Goal: Book appointment/travel/reservation

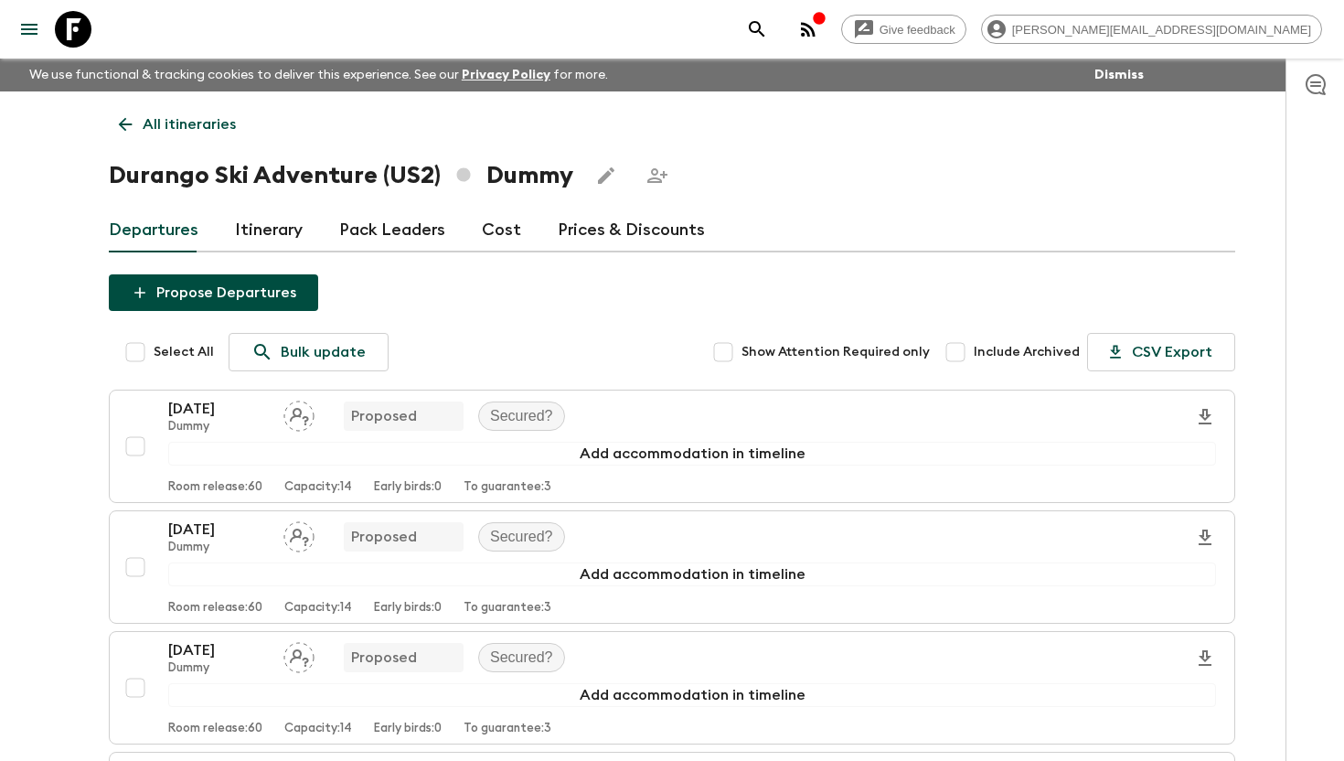
click at [79, 29] on icon at bounding box center [73, 29] width 37 height 37
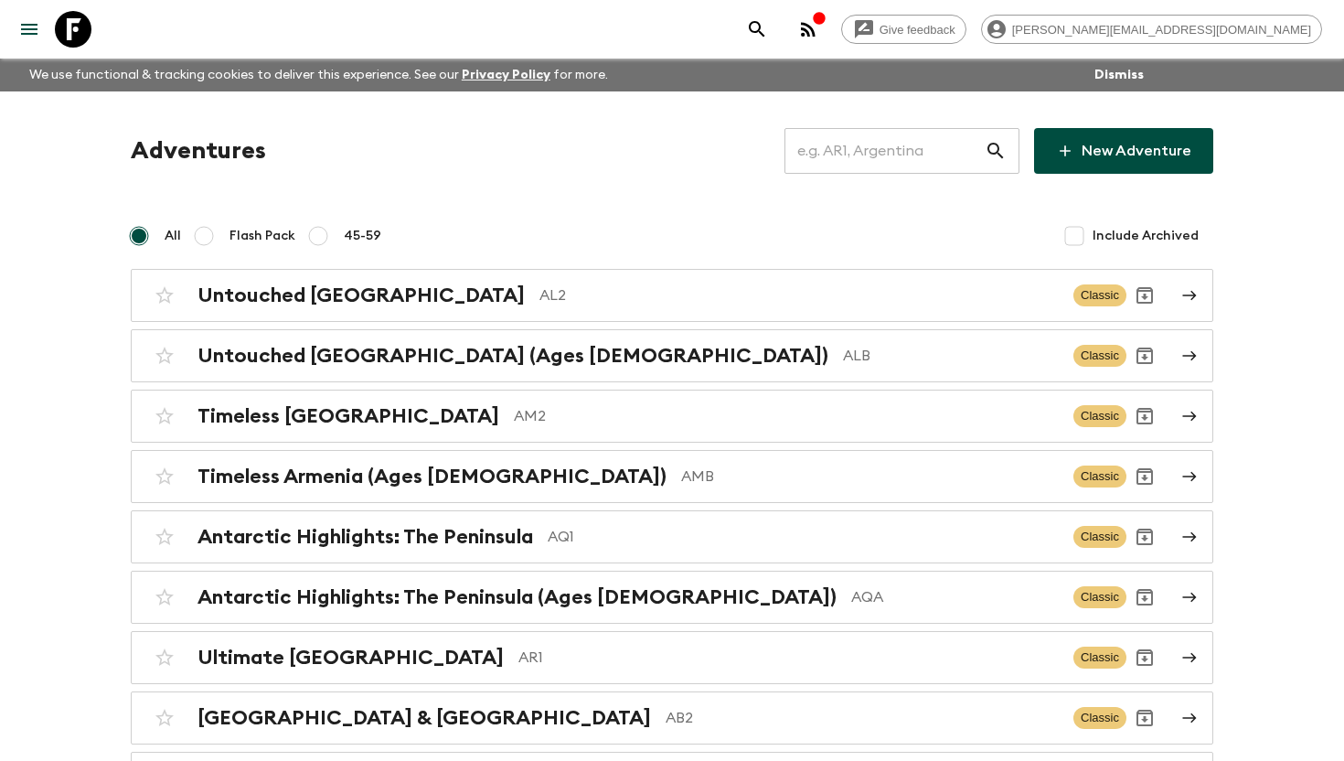
click at [854, 144] on input "text" at bounding box center [884, 150] width 200 height 51
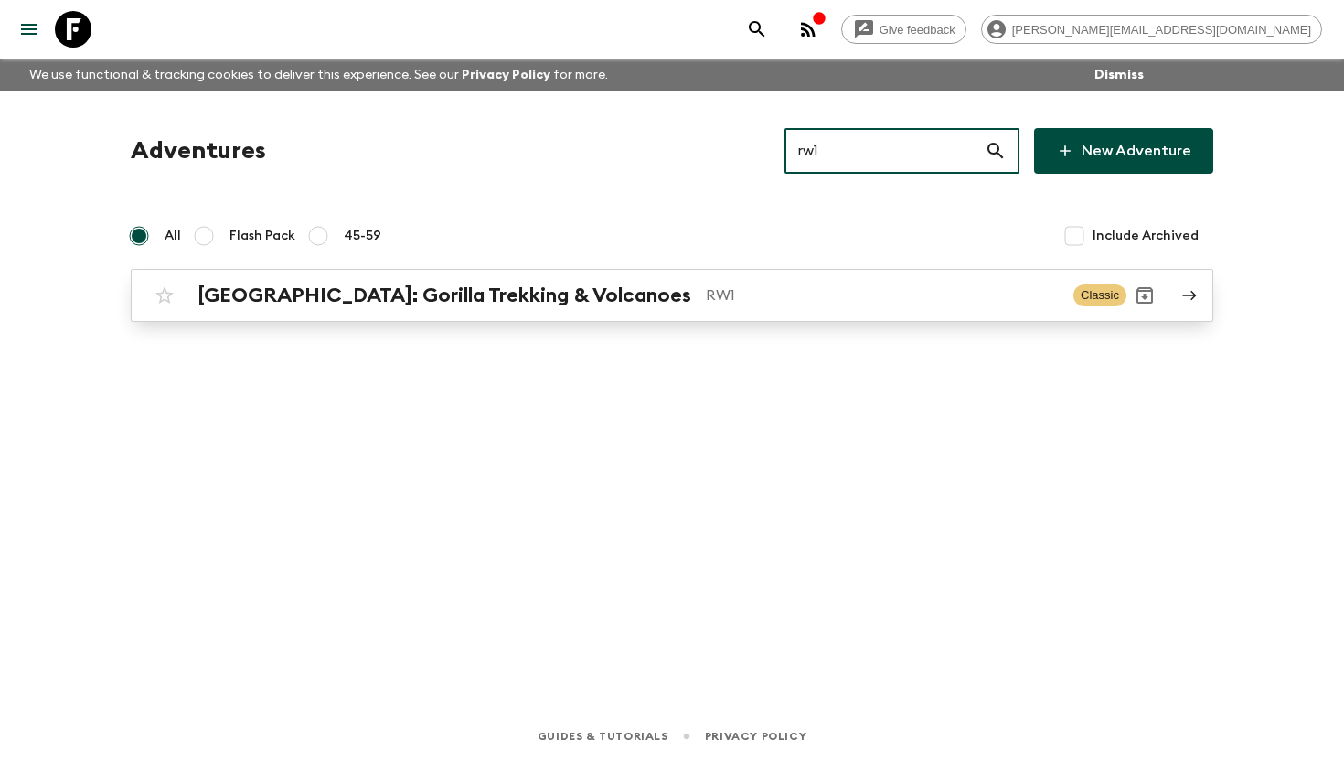
type input "rw1"
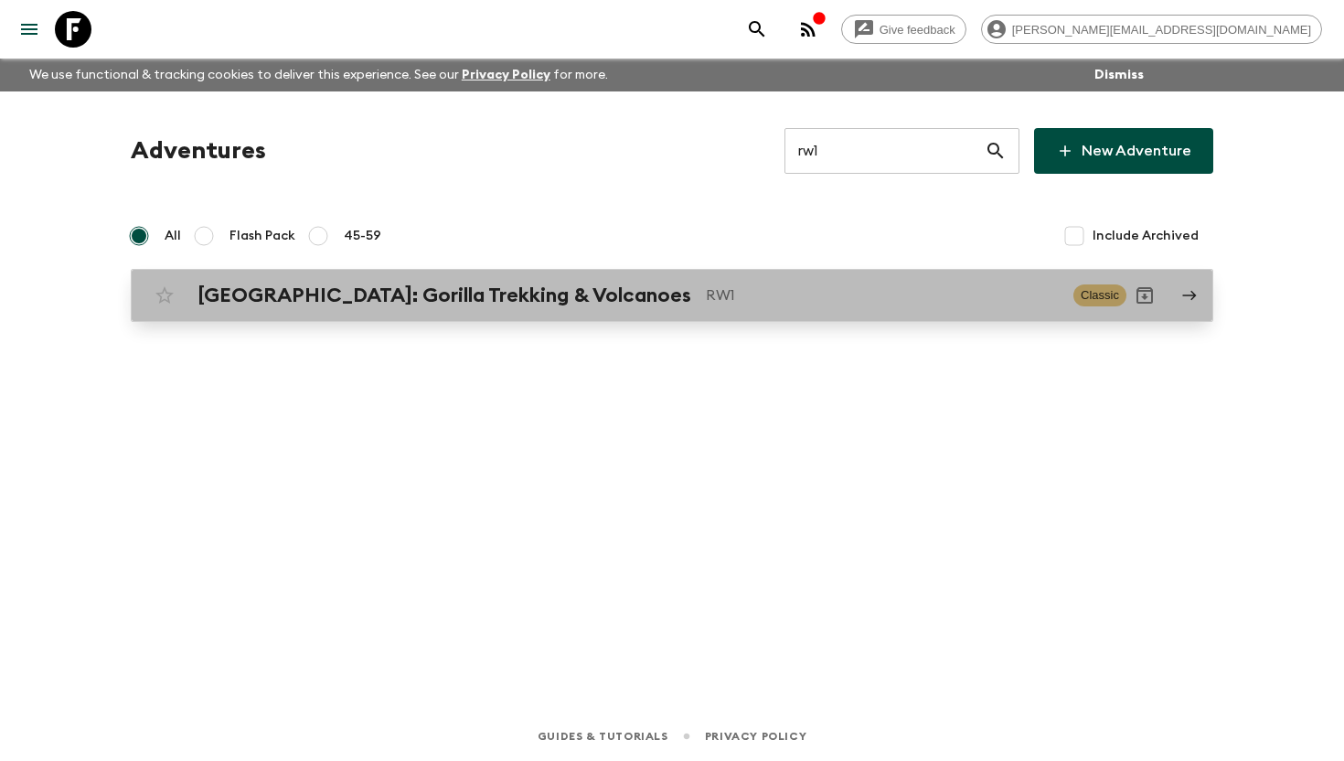
click at [603, 281] on div "[GEOGRAPHIC_DATA]: Gorilla Trekking & Volcanoes RW1 Classic" at bounding box center [636, 295] width 980 height 37
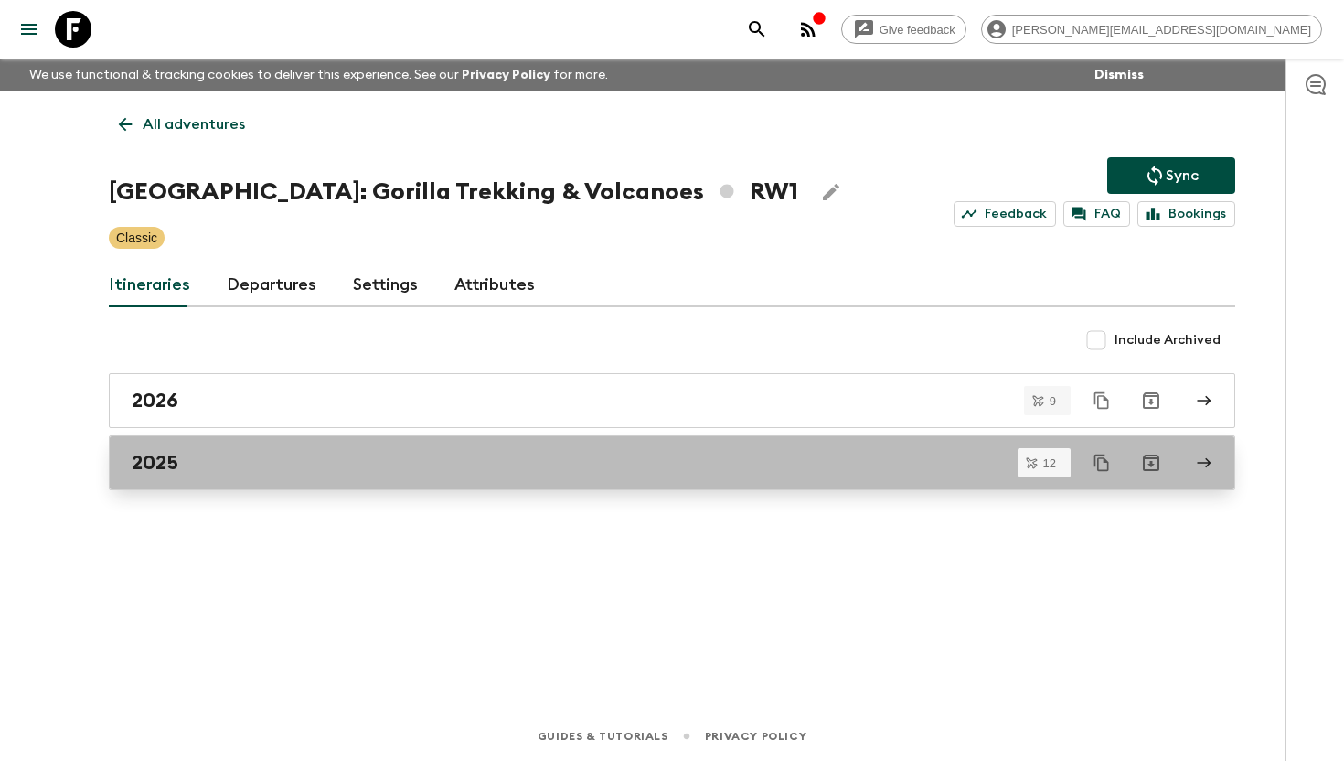
click at [181, 475] on link "2025" at bounding box center [672, 462] width 1126 height 55
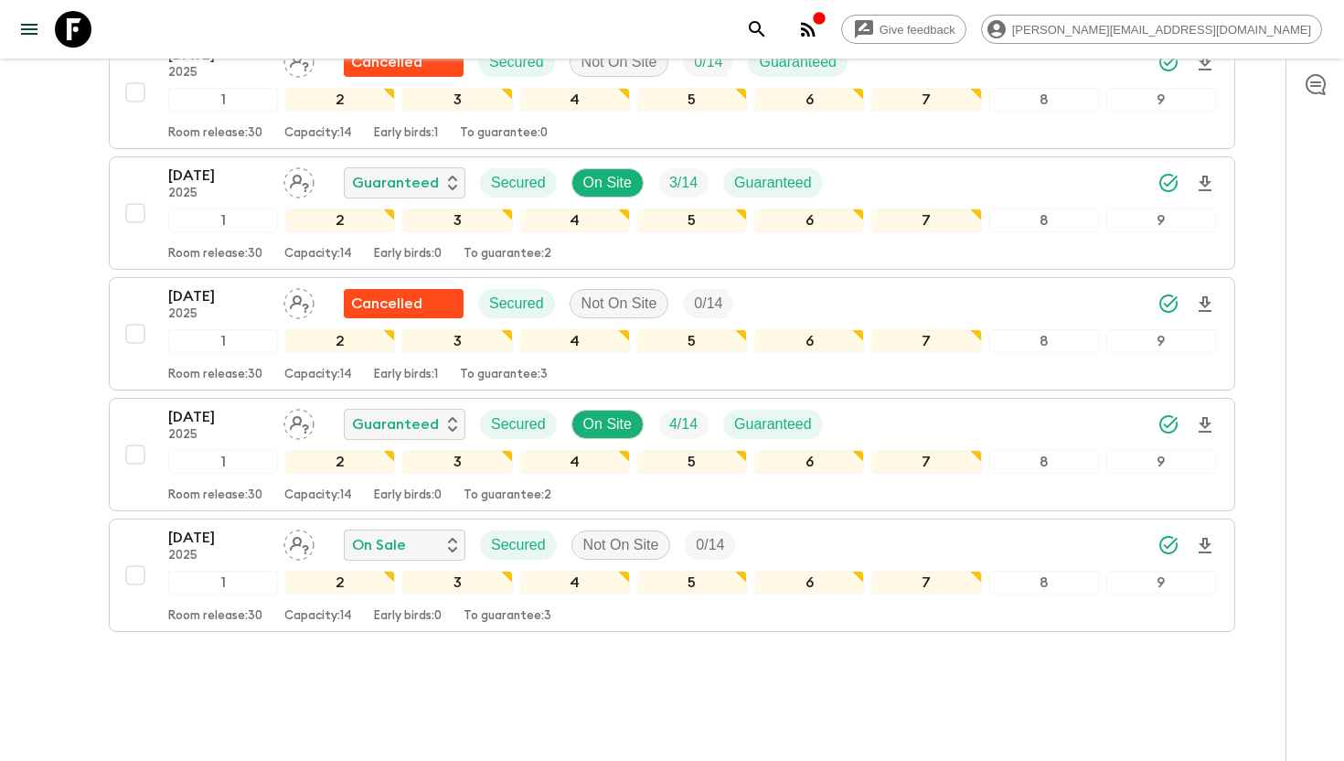
scroll to position [1236, 0]
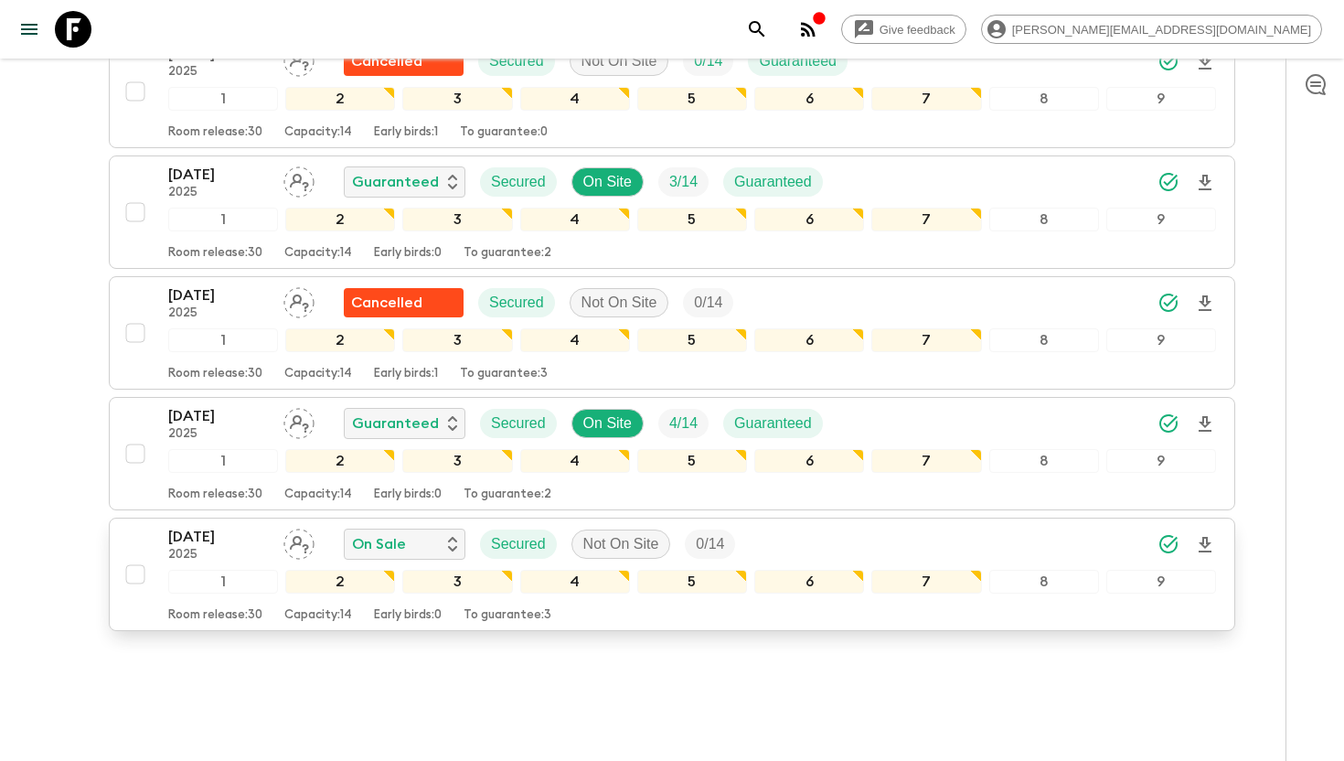
click at [208, 526] on p "[DATE]" at bounding box center [218, 537] width 101 height 22
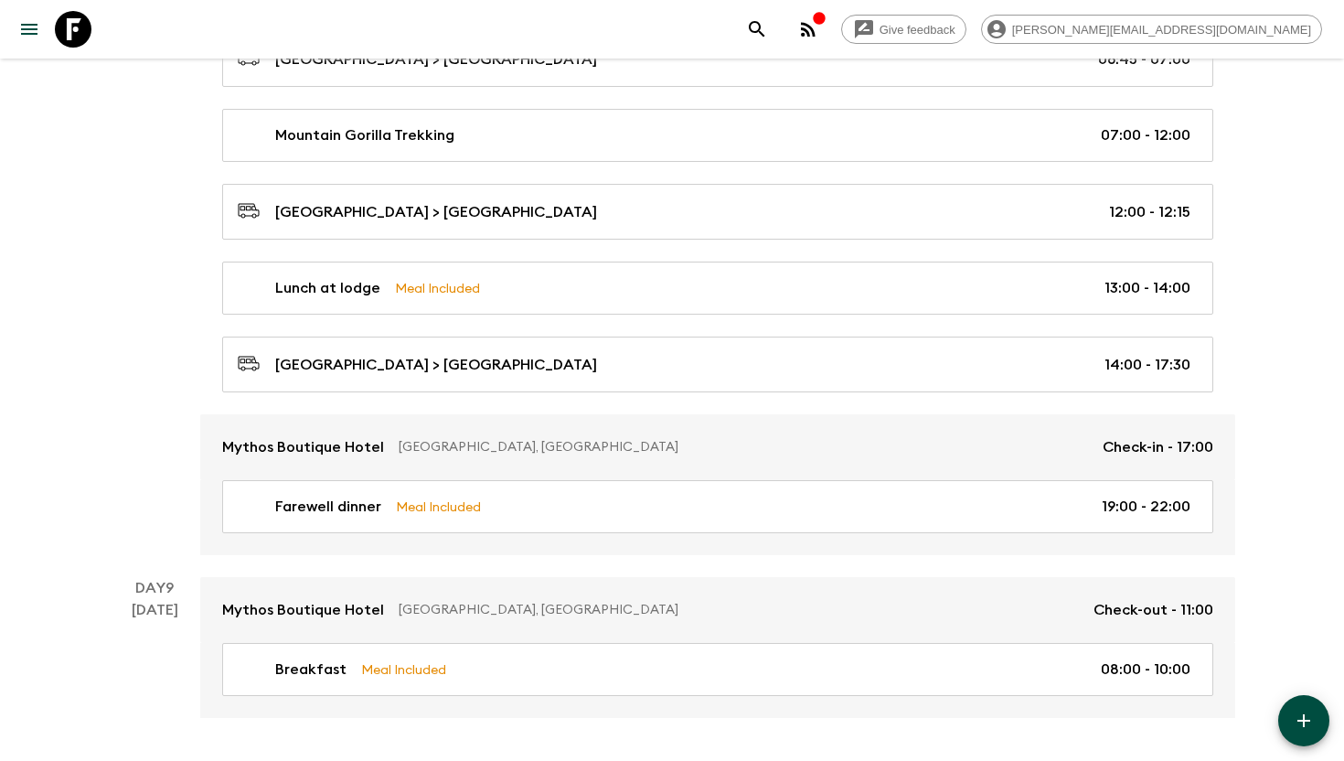
scroll to position [5165, 0]
